Goal: Contribute content: Contribute content

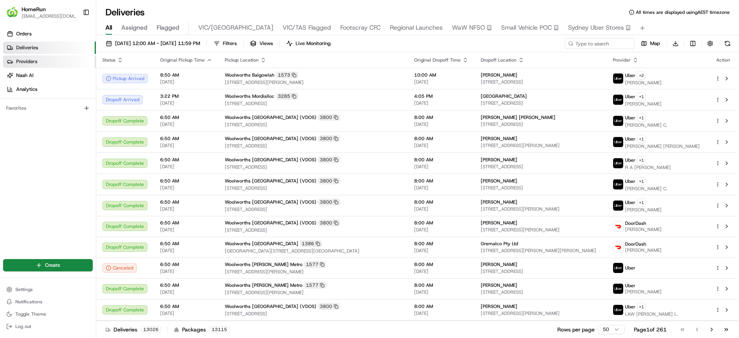
click at [17, 63] on span "Providers" at bounding box center [26, 61] width 21 height 7
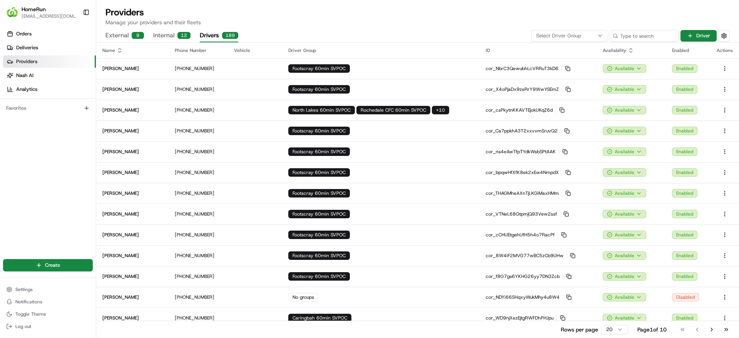
click at [210, 32] on button "Drivers 189" at bounding box center [219, 35] width 38 height 13
click at [707, 45] on th "Enabled" at bounding box center [688, 50] width 45 height 15
click at [701, 38] on button "Driver" at bounding box center [698, 36] width 36 height 12
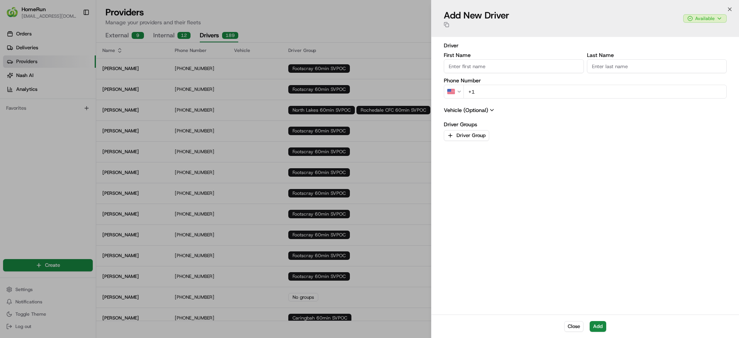
click at [516, 64] on input "First Name" at bounding box center [514, 66] width 140 height 14
paste input "Kennovan"
type input "Kennovan"
click at [652, 68] on input "Last Name" at bounding box center [657, 66] width 140 height 14
paste input "4012961"
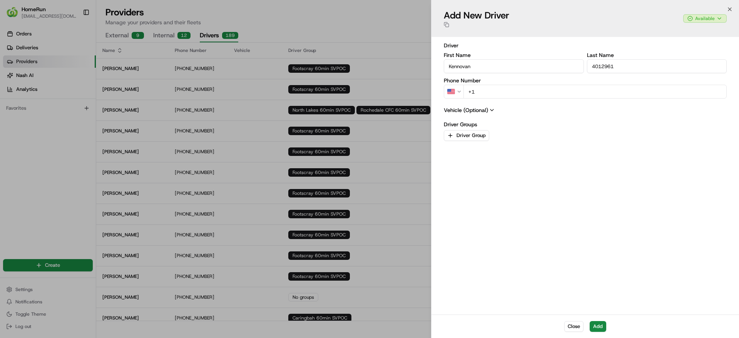
type input "4012961"
click at [451, 96] on button "US" at bounding box center [454, 92] width 20 height 14
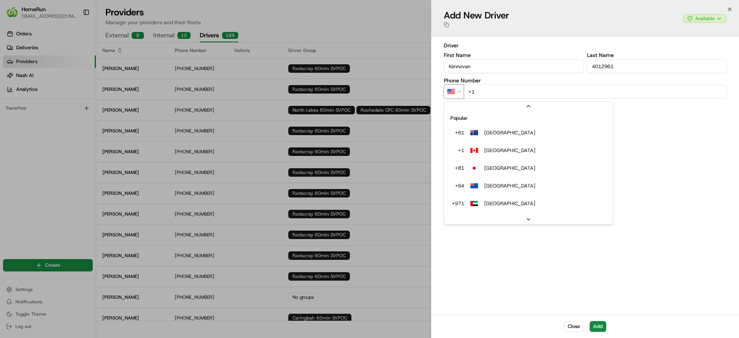
scroll to position [15, 0]
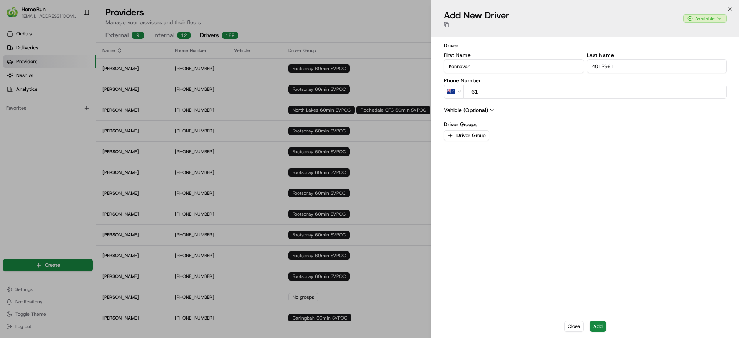
paste input "0488 589 392"
click at [482, 90] on input "[PHONE_NUMBER]" at bounding box center [594, 92] width 263 height 14
type input "[PHONE_NUMBER]"
click at [476, 135] on button "Driver Group" at bounding box center [466, 135] width 45 height 11
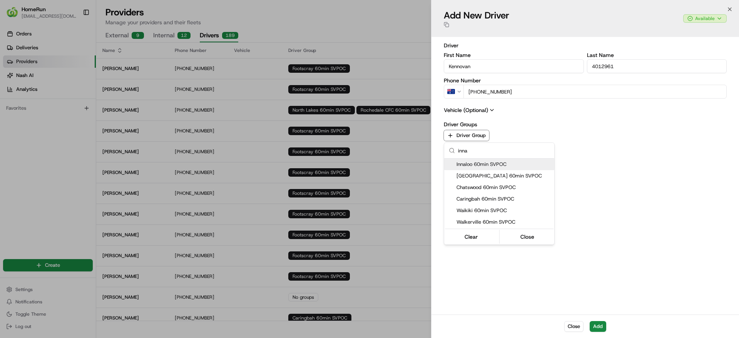
type input "inna"
click at [478, 162] on span "Innaloo 60min SVPOC" at bounding box center [503, 164] width 95 height 7
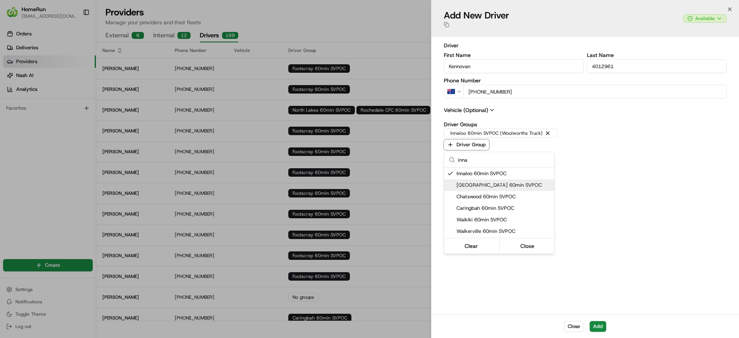
click at [675, 216] on div at bounding box center [369, 169] width 739 height 338
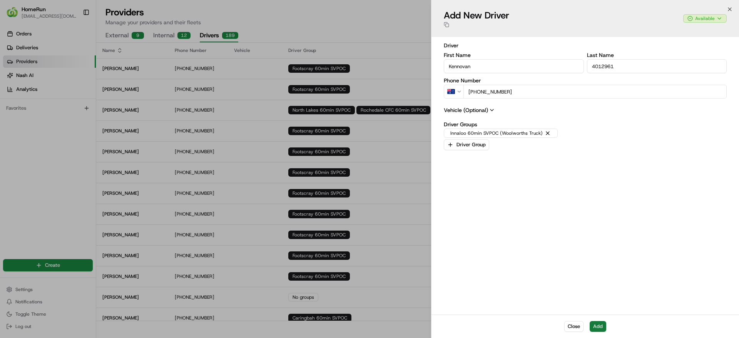
click at [595, 327] on button "Add" at bounding box center [597, 326] width 17 height 11
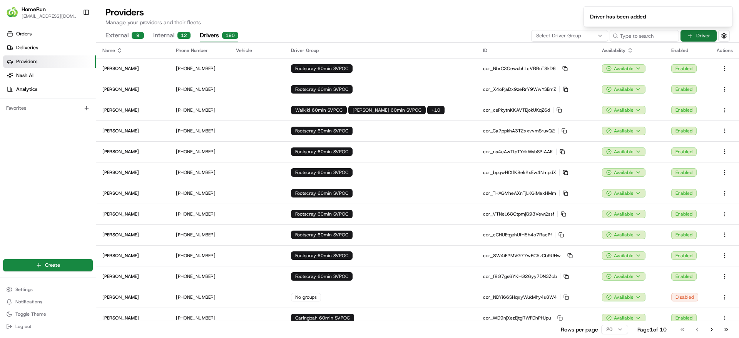
click at [698, 38] on button "Driver" at bounding box center [698, 36] width 36 height 12
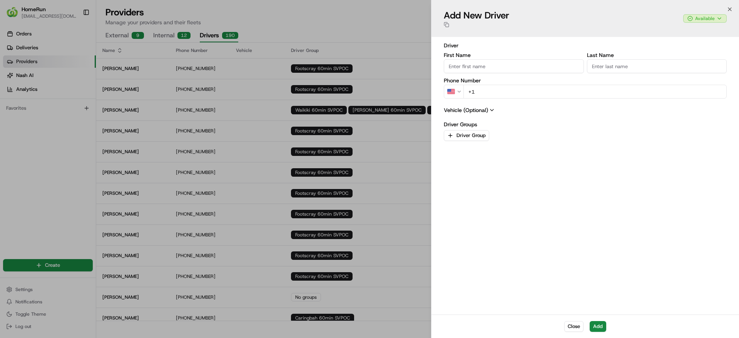
click at [473, 70] on input "First Name" at bounding box center [514, 66] width 140 height 14
paste input "Surya"
type input "Surya"
click at [606, 65] on input "Last Name" at bounding box center [657, 66] width 140 height 14
paste input "4012936"
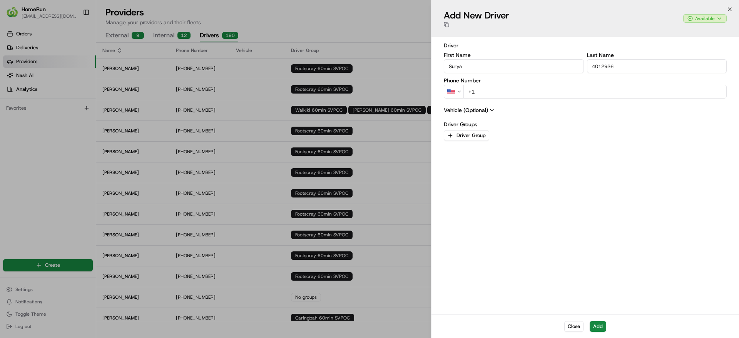
type input "4012936"
click at [459, 99] on div "Driver First Name [PERSON_NAME] Last Name 4012936 Phone Number US +1 Vehicle (O…" at bounding box center [585, 176] width 283 height 268
click at [458, 95] on button "US" at bounding box center [454, 92] width 20 height 14
paste input "0498 210 149"
click at [484, 90] on input "[PHONE_NUMBER]" at bounding box center [594, 92] width 263 height 14
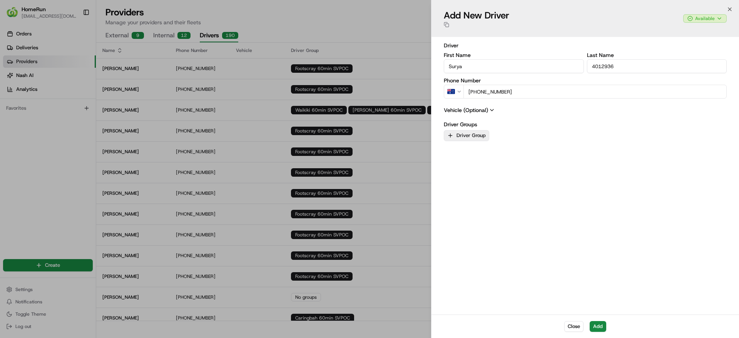
type input "[PHONE_NUMBER]"
click at [478, 134] on button "Driver Group" at bounding box center [466, 135] width 45 height 11
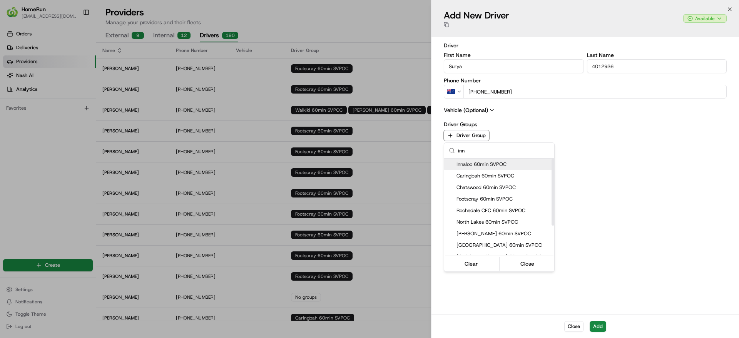
type input "inn"
click at [465, 164] on span "Innaloo 60min SVPOC" at bounding box center [503, 164] width 95 height 7
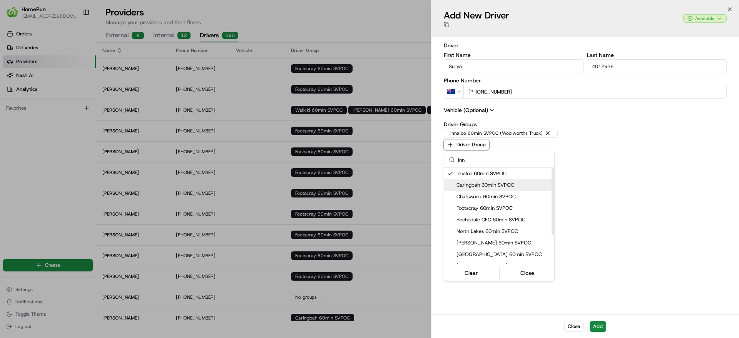
click at [634, 205] on div at bounding box center [369, 169] width 739 height 338
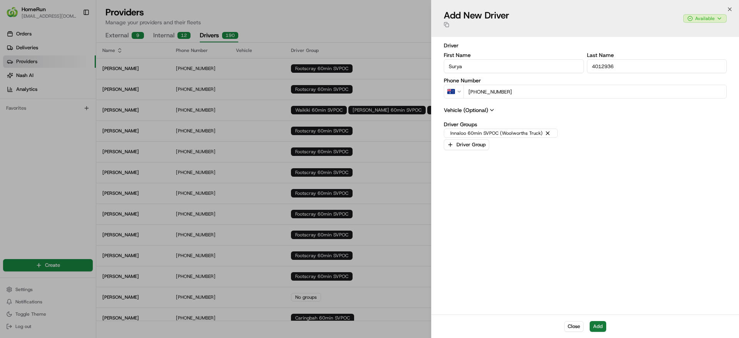
click at [602, 331] on button "Add" at bounding box center [597, 326] width 17 height 11
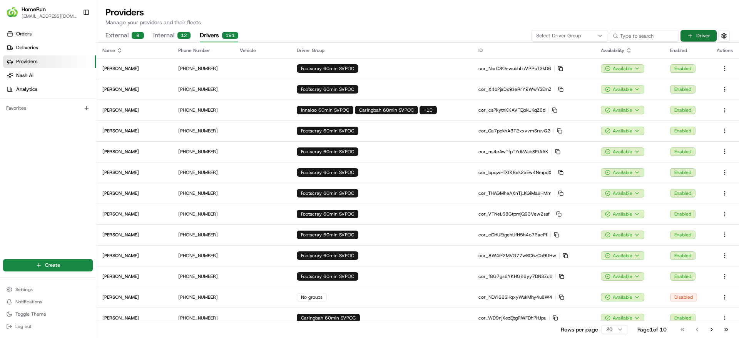
click at [706, 37] on button "Driver" at bounding box center [698, 36] width 36 height 12
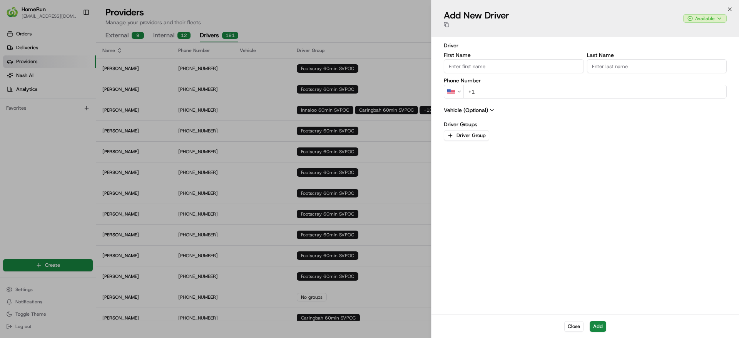
click at [496, 67] on input "First Name" at bounding box center [514, 66] width 140 height 14
paste input "MD [PERSON_NAME]"
type input "MD [PERSON_NAME]"
click at [604, 63] on input "Last Name" at bounding box center [657, 66] width 140 height 14
paste input "4012960"
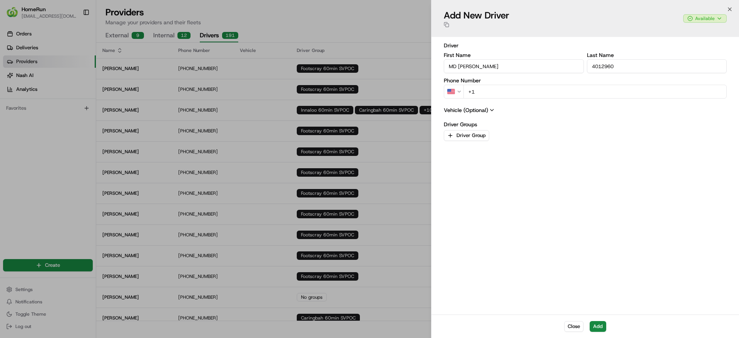
type input "4012960"
click at [459, 93] on icon "button" at bounding box center [458, 91] width 5 height 5
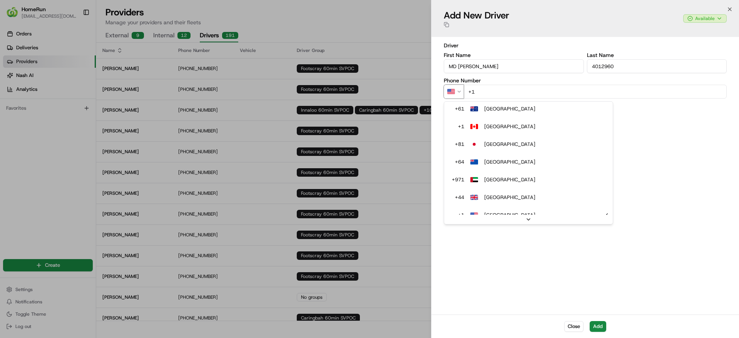
scroll to position [0, 0]
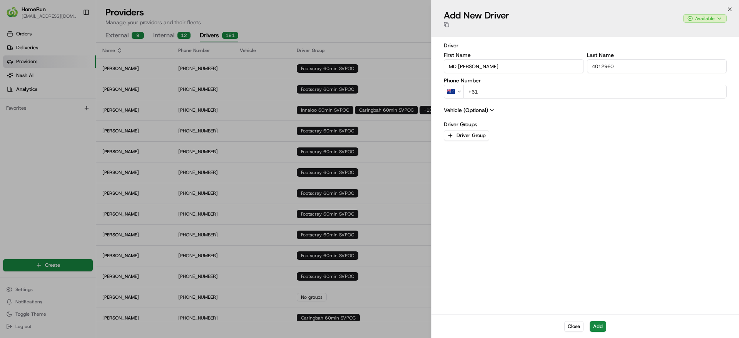
paste input "0410 340 999"
click at [483, 92] on input "[PHONE_NUMBER]" at bounding box center [594, 92] width 263 height 14
type input "[PHONE_NUMBER]"
click at [477, 130] on button "Driver Group" at bounding box center [466, 135] width 45 height 11
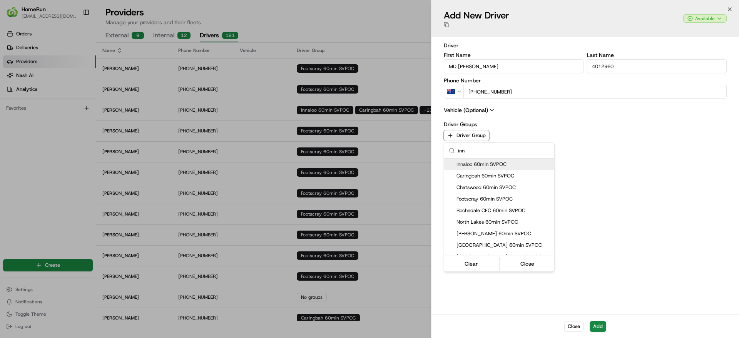
type input "inn"
click at [474, 161] on span "Innaloo 60min SVPOC" at bounding box center [503, 164] width 95 height 7
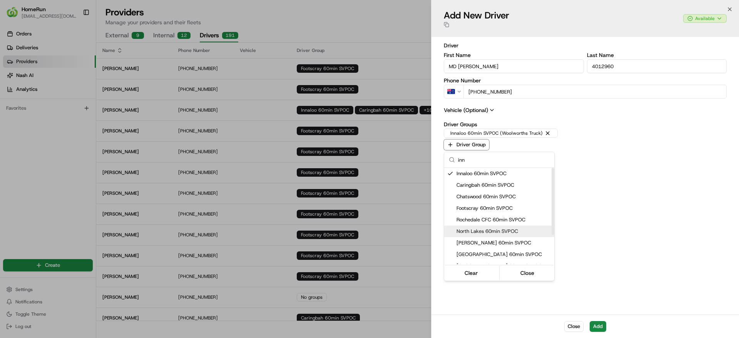
click at [593, 222] on div at bounding box center [369, 169] width 739 height 338
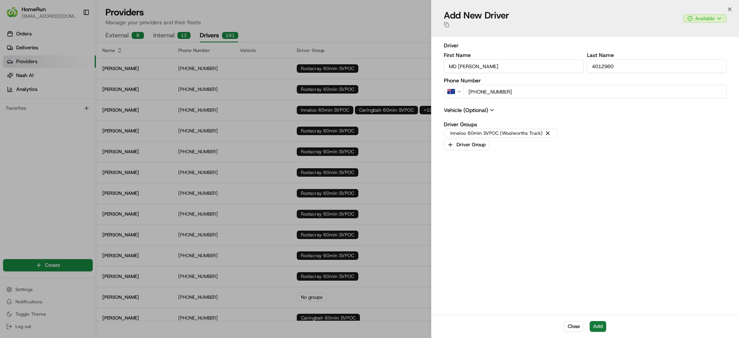
click at [596, 322] on button "Add" at bounding box center [597, 326] width 17 height 11
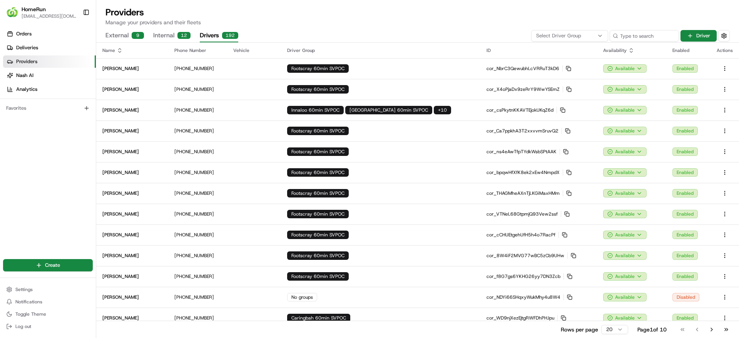
click at [23, 139] on div "Orders Deliveries Providers [PERSON_NAME] Analytics Favorites" at bounding box center [48, 138] width 96 height 227
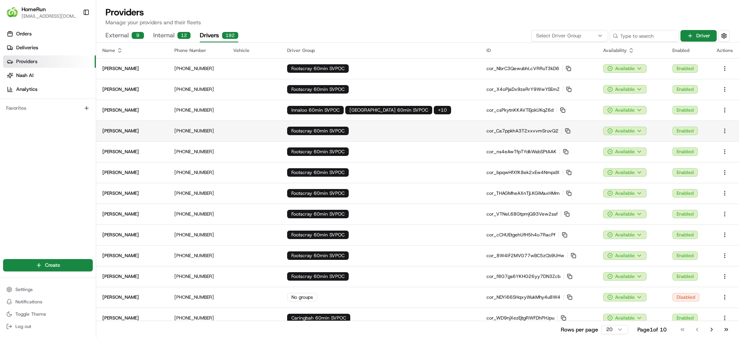
scroll to position [153, 0]
